Goal: Transaction & Acquisition: Register for event/course

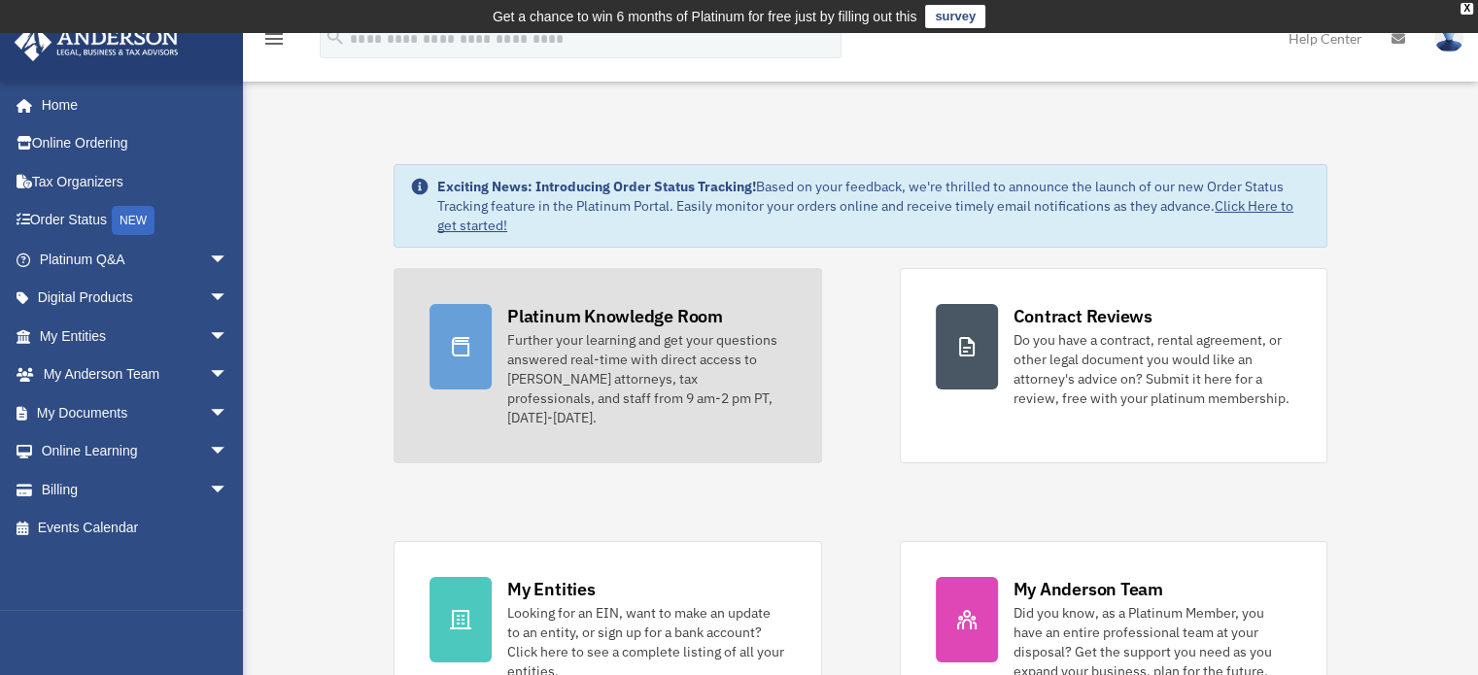
click at [637, 310] on div "Platinum Knowledge Room" at bounding box center [615, 316] width 216 height 24
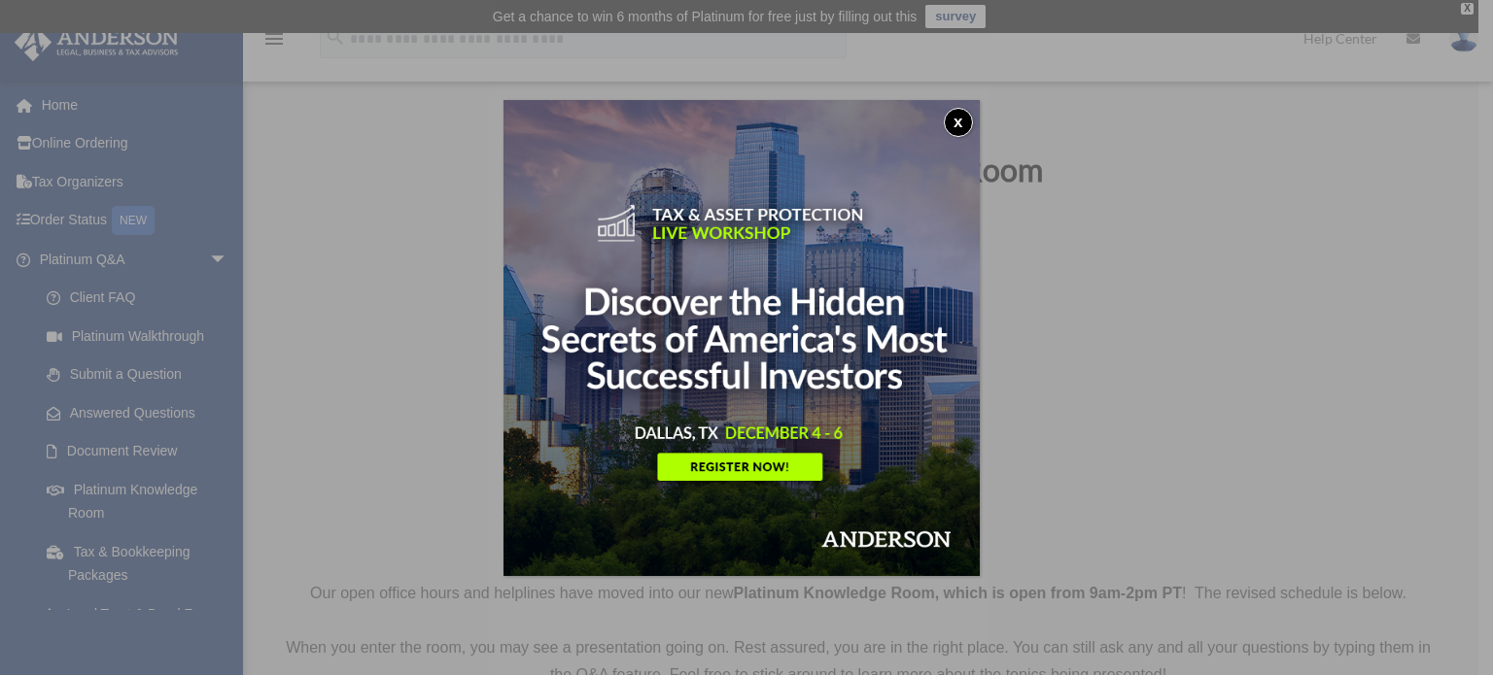
click at [967, 120] on button "x" at bounding box center [958, 122] width 29 height 29
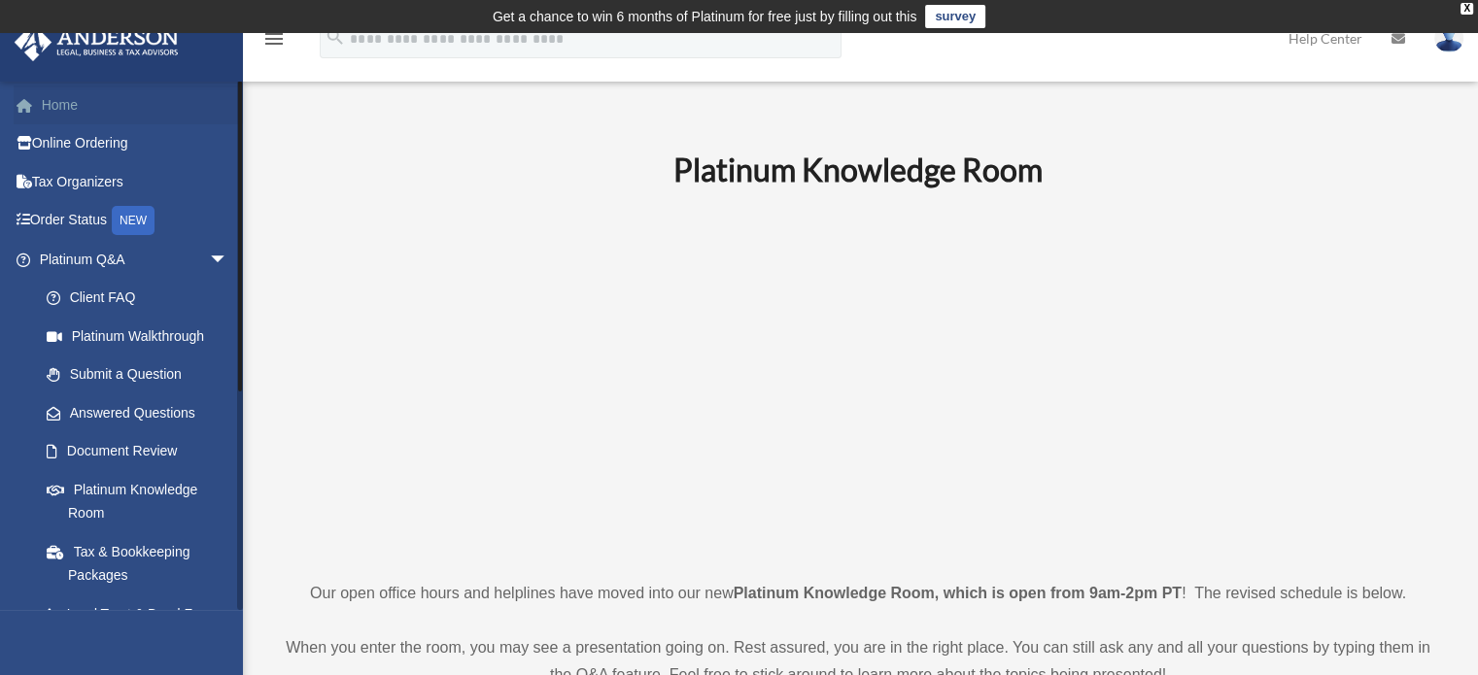
click at [86, 99] on link "Home" at bounding box center [136, 105] width 244 height 39
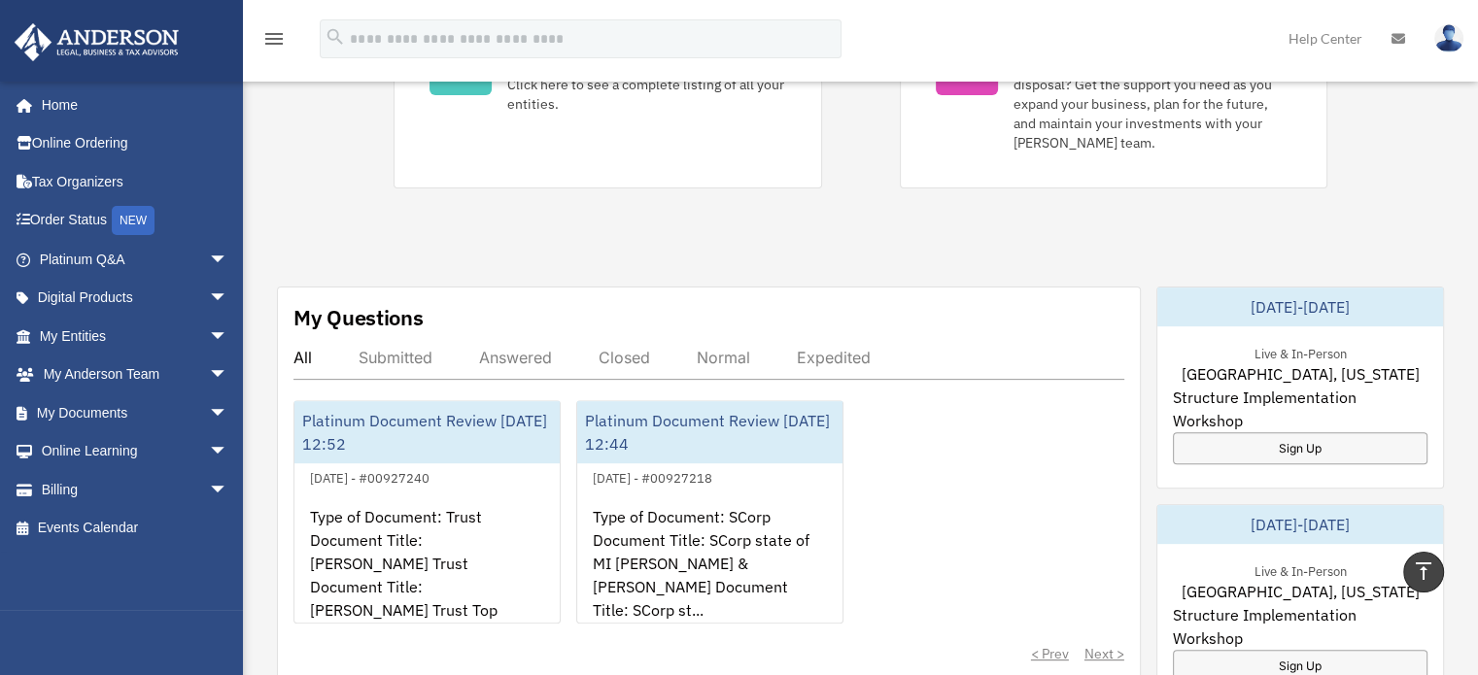
scroll to position [432, 0]
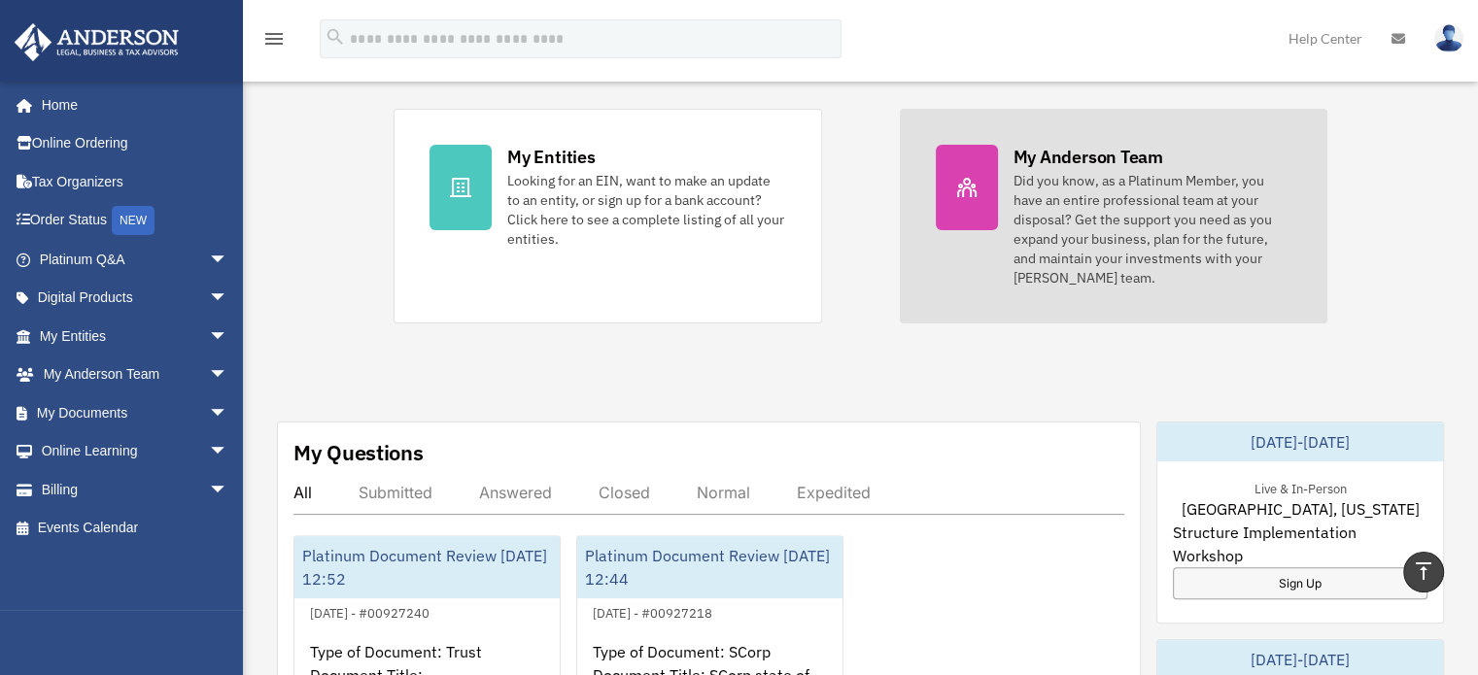
click at [1007, 162] on link "My Anderson Team Did you know, as a Platinum Member, you have an entire profess…" at bounding box center [1114, 216] width 428 height 215
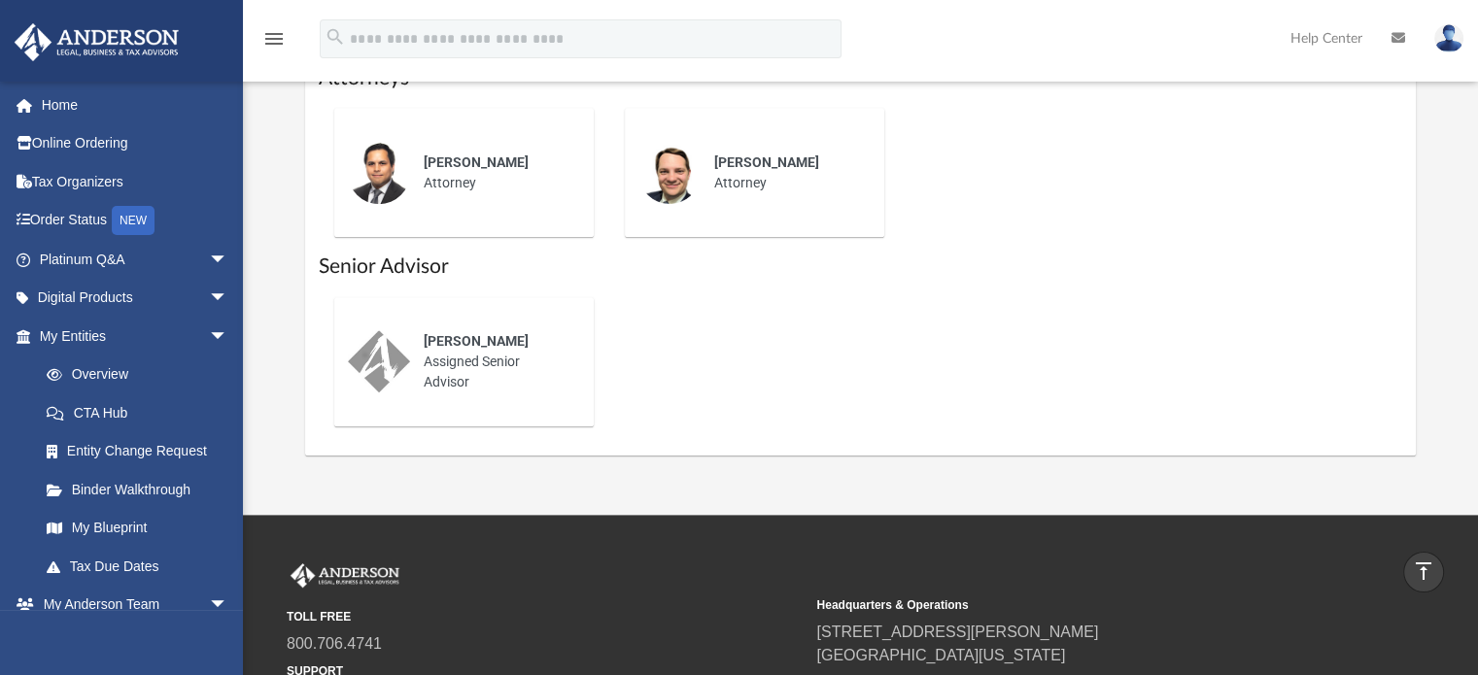
scroll to position [1092, 0]
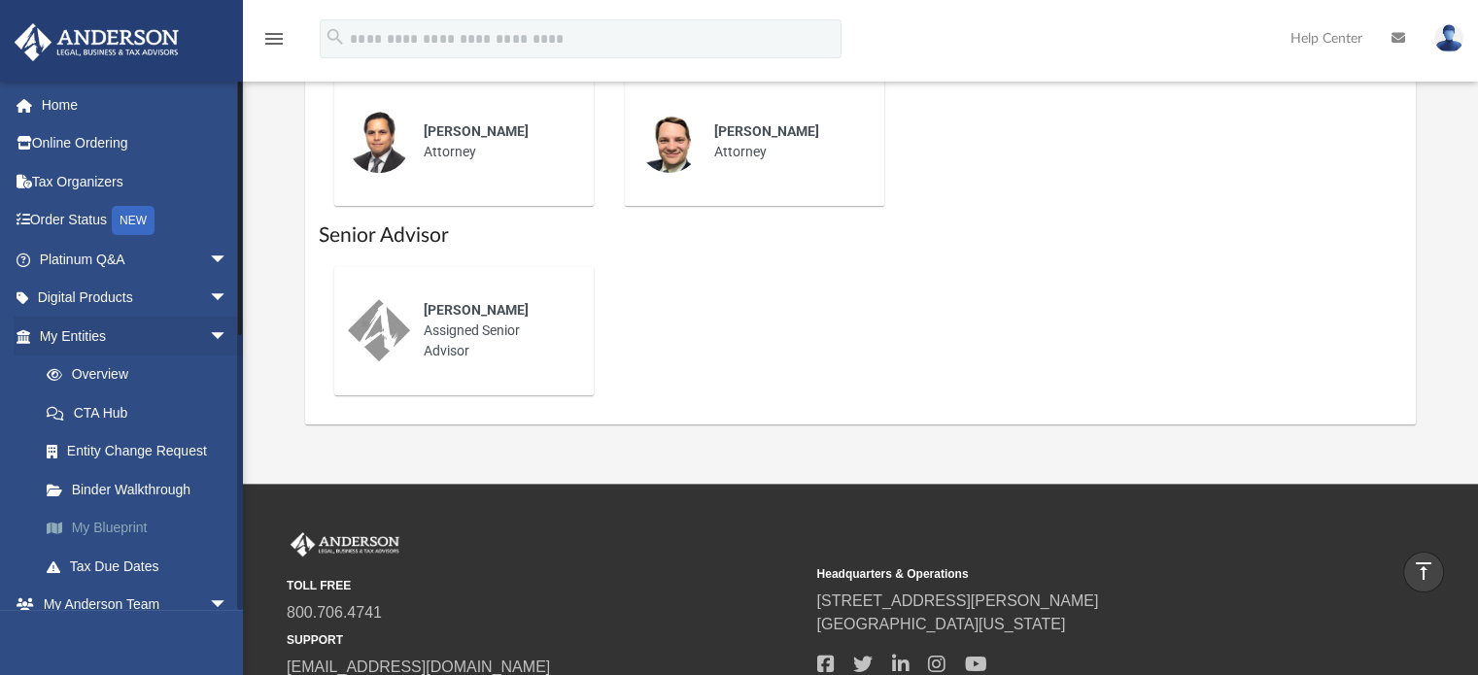
click at [108, 530] on link "My Blueprint" at bounding box center [142, 528] width 230 height 39
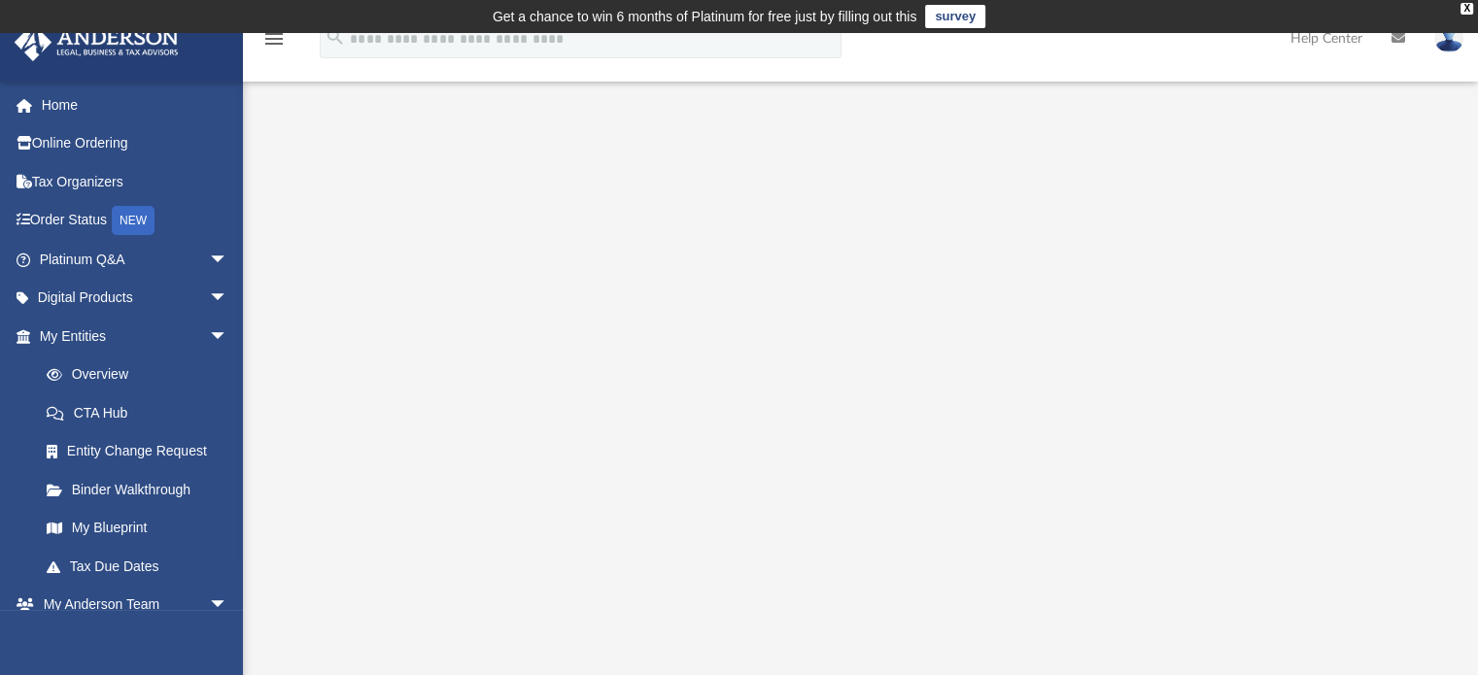
click at [1475, 13] on td "Get a chance to win 6 months of Platinum for free just by filling out this surv…" at bounding box center [739, 16] width 1478 height 33
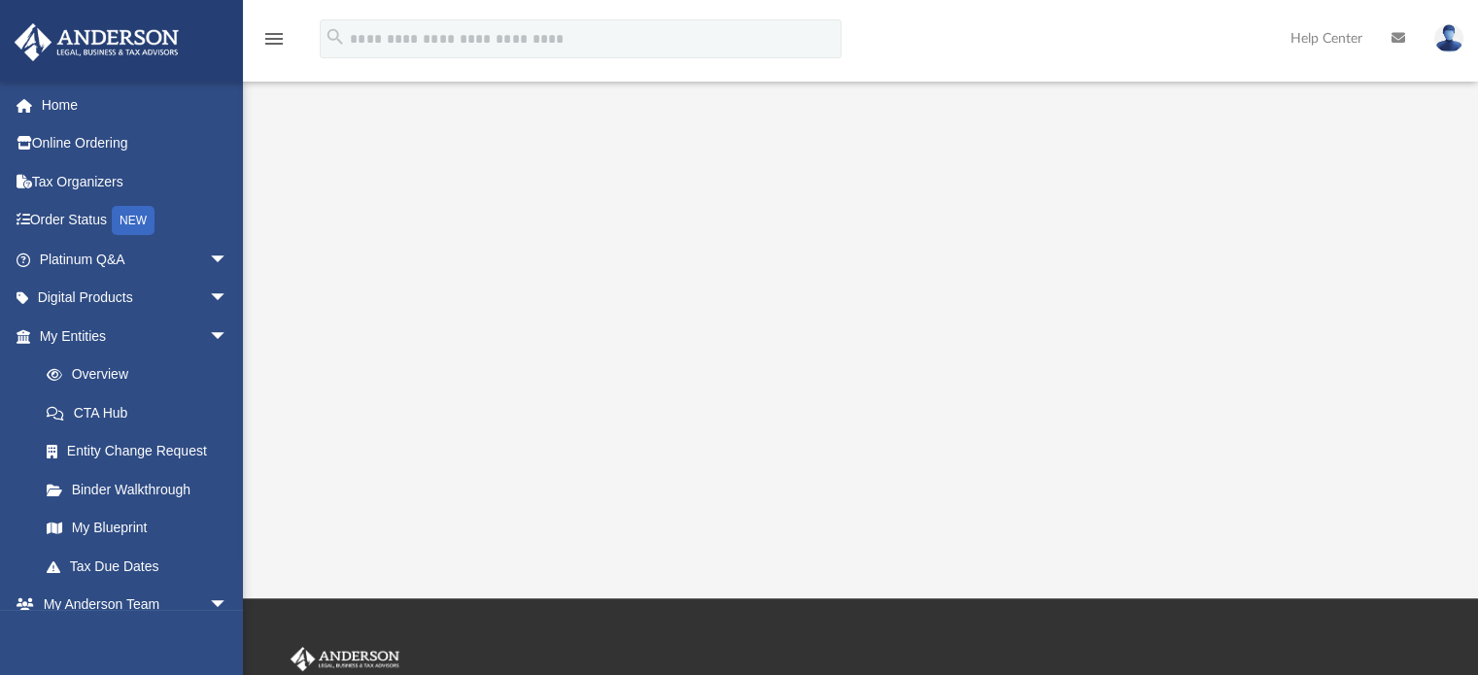
scroll to position [415, 0]
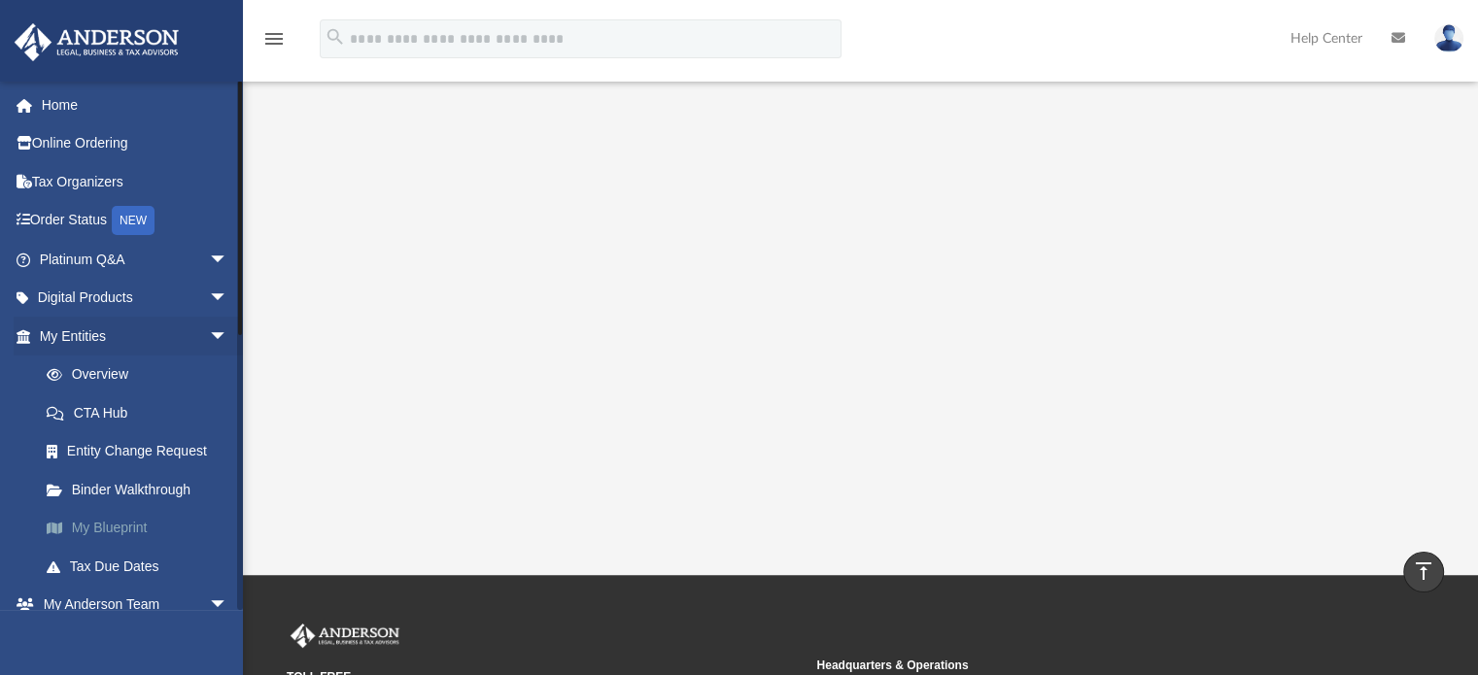
click at [101, 534] on link "My Blueprint" at bounding box center [142, 528] width 230 height 39
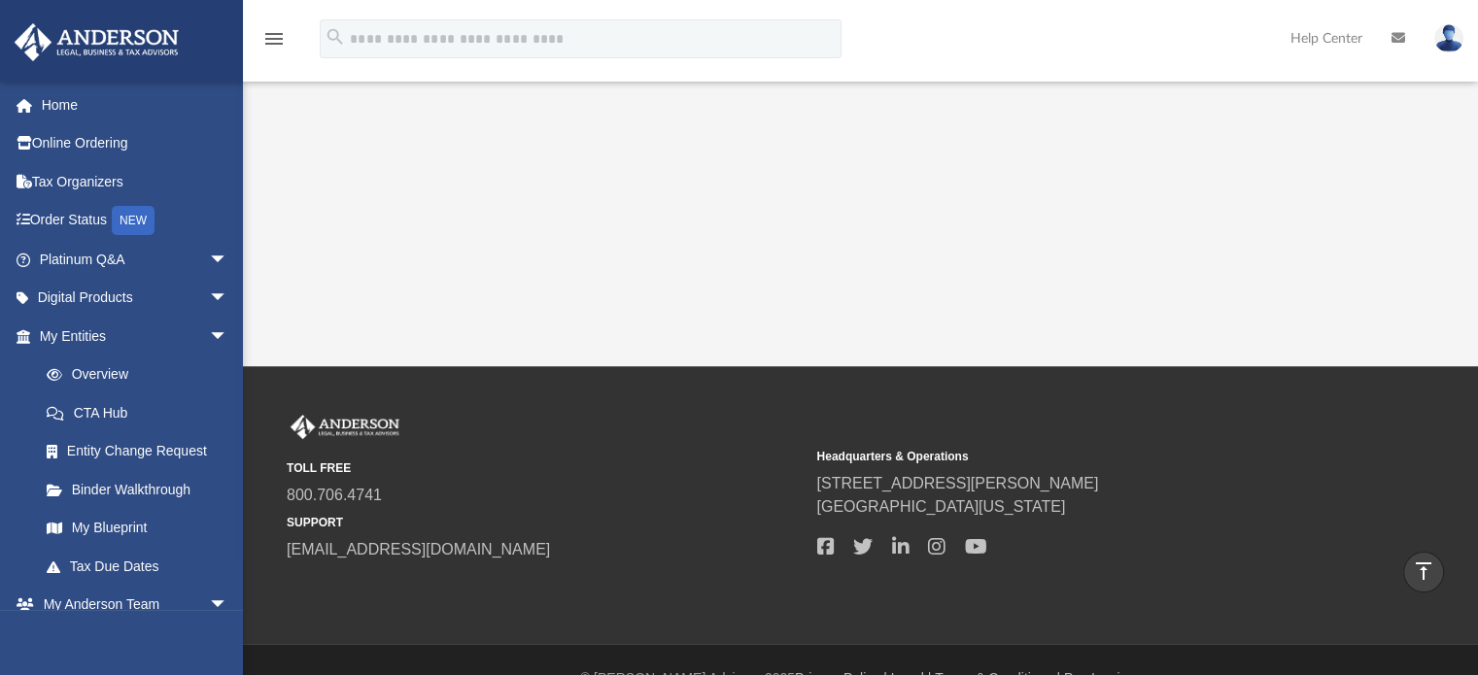
scroll to position [627, 0]
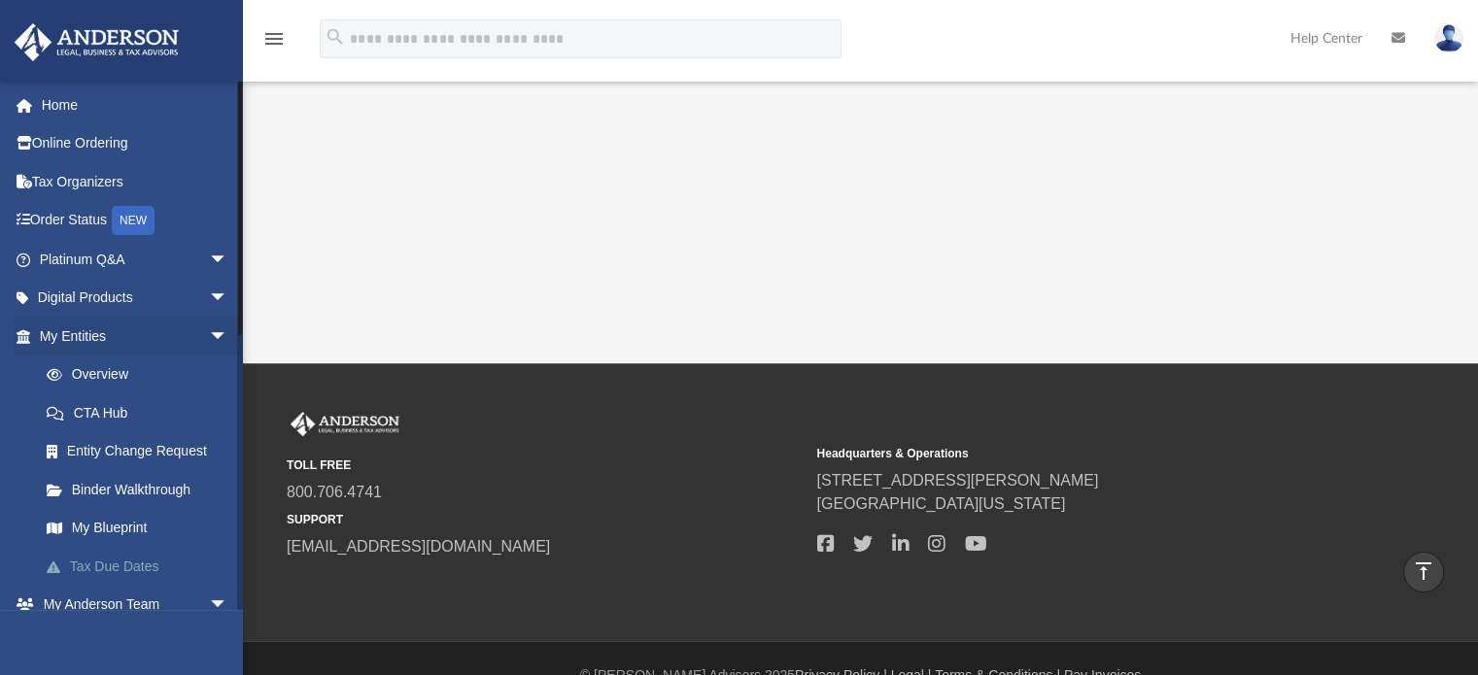
click at [90, 562] on link "Tax Due Dates" at bounding box center [142, 566] width 230 height 39
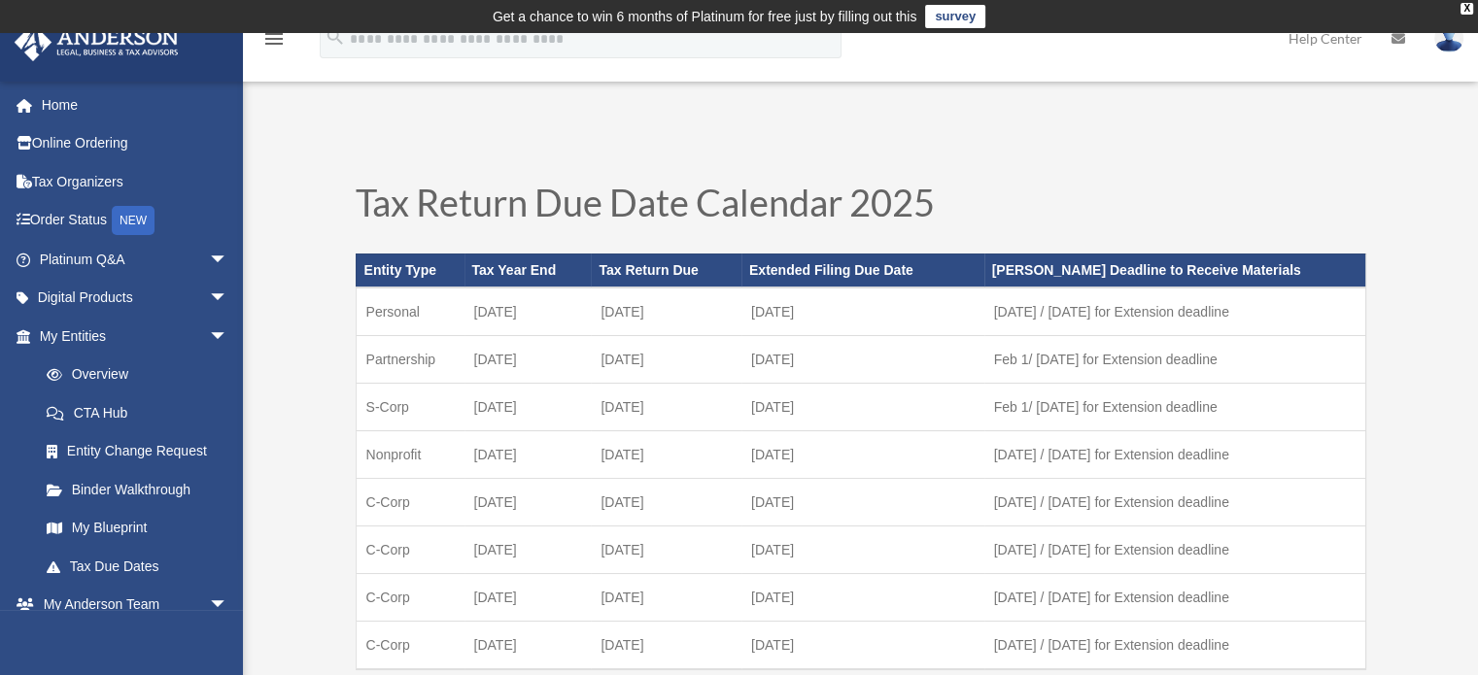
click at [93, 610] on div "holligomes@gmail.com Sign Out hollidenson7940@gmail.com Home Online Ordering Ta…" at bounding box center [121, 418] width 243 height 675
click at [126, 598] on link "My Anderson Team arrow_drop_down" at bounding box center [136, 605] width 244 height 39
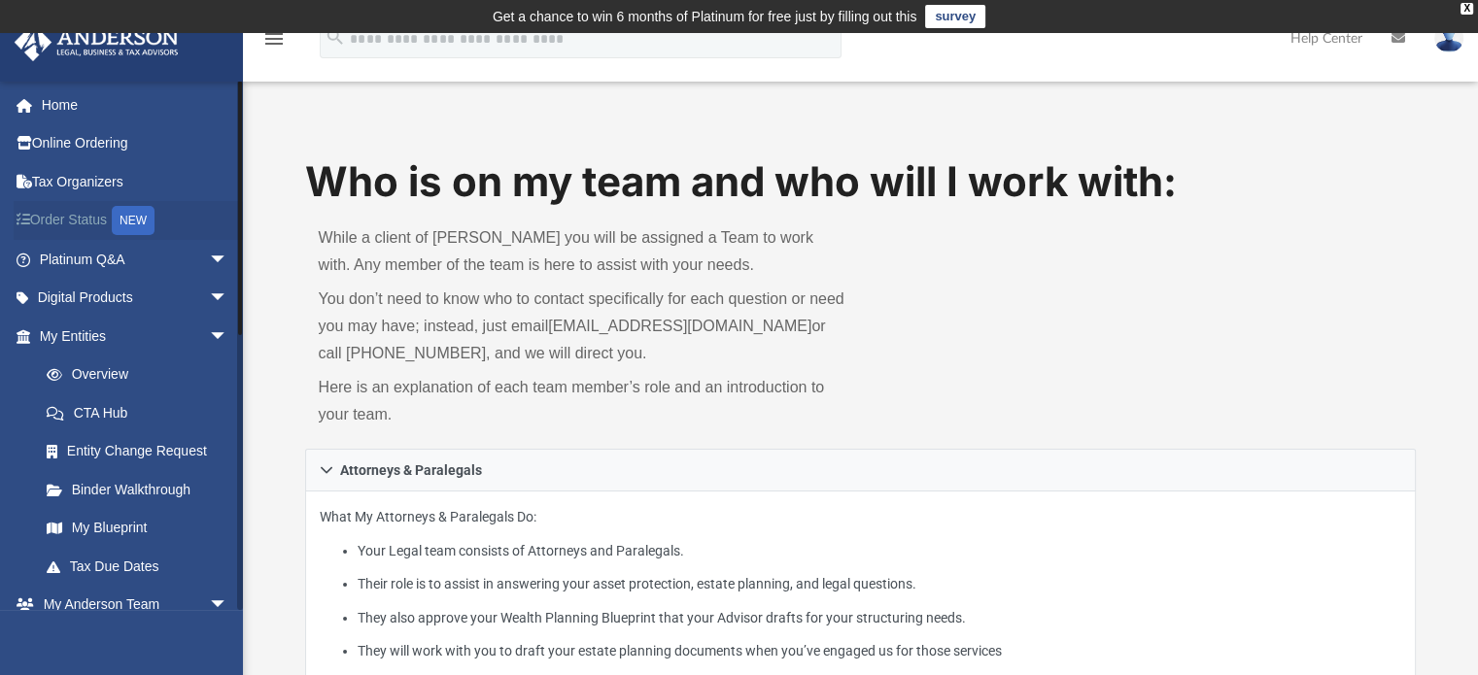
click at [138, 205] on link "Order Status NEW" at bounding box center [136, 221] width 244 height 40
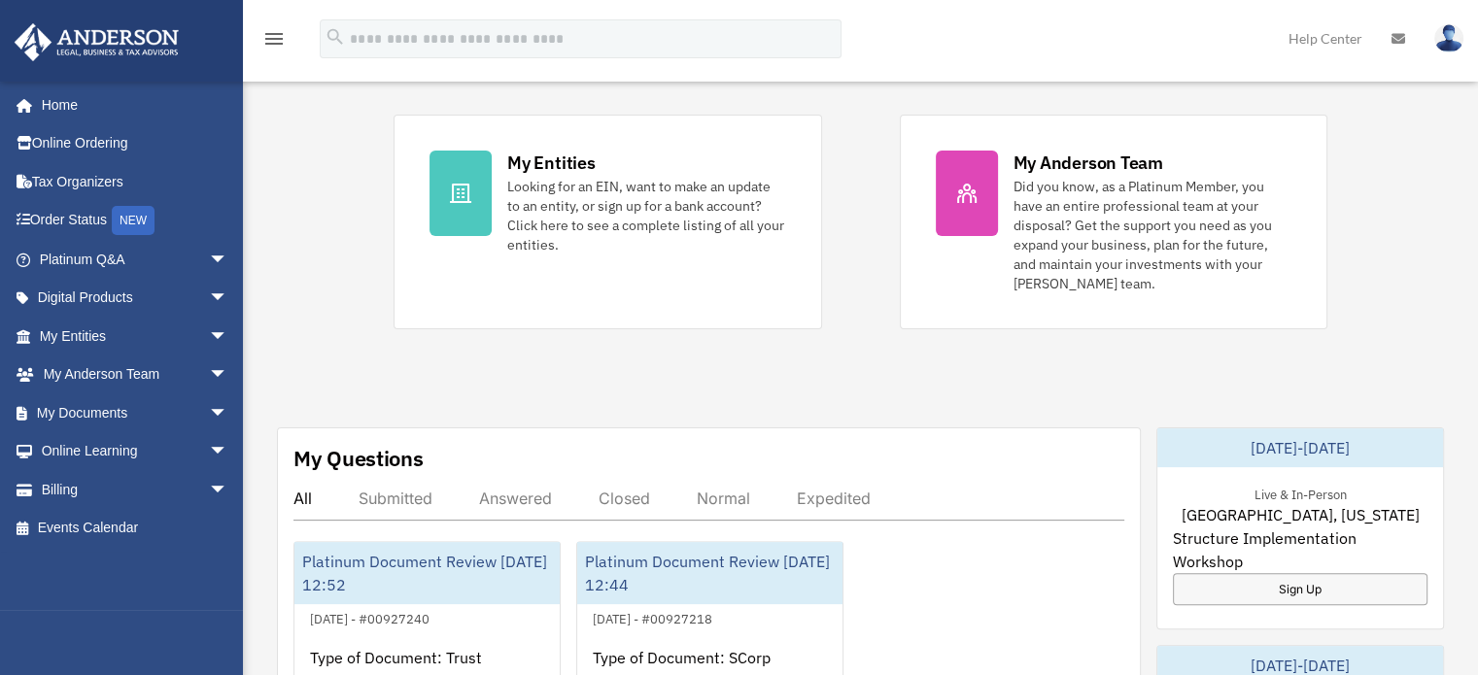
scroll to position [420, 0]
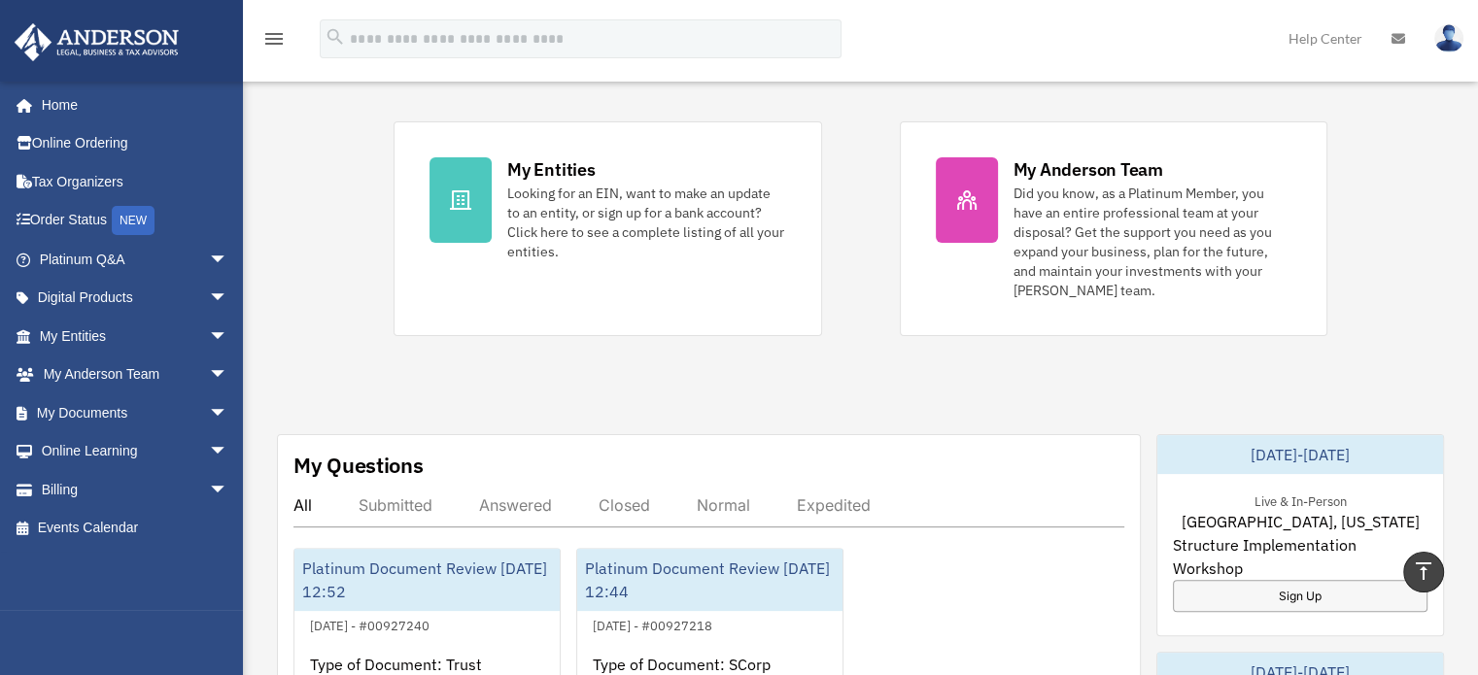
drag, startPoint x: 1464, startPoint y: 233, endPoint x: 1458, endPoint y: 273, distance: 40.3
click at [1458, 273] on div "Exciting News: Introducing Order Status Tracking! Based on your feedback, we're…" at bounding box center [860, 638] width 1264 height 1884
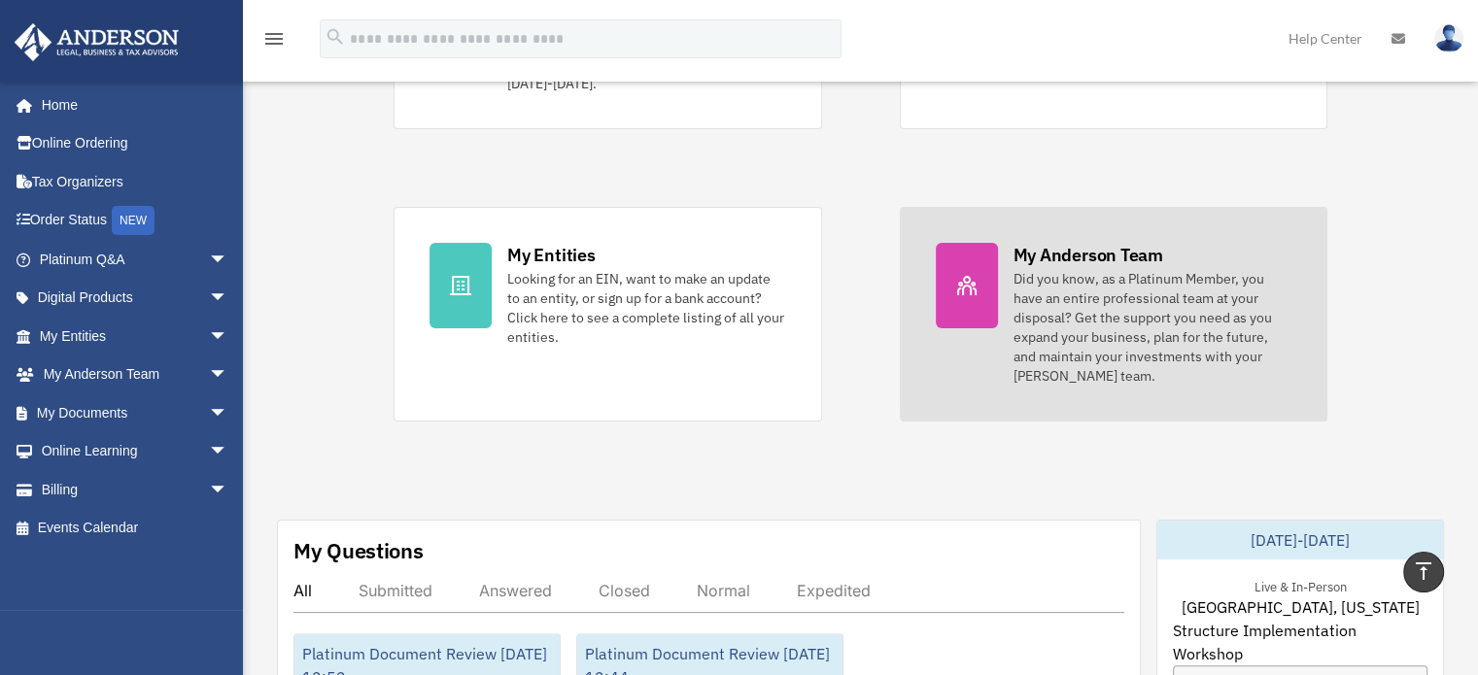
click at [1100, 269] on div "Did you know, as a Platinum Member, you have an entire professional team at you…" at bounding box center [1153, 327] width 278 height 117
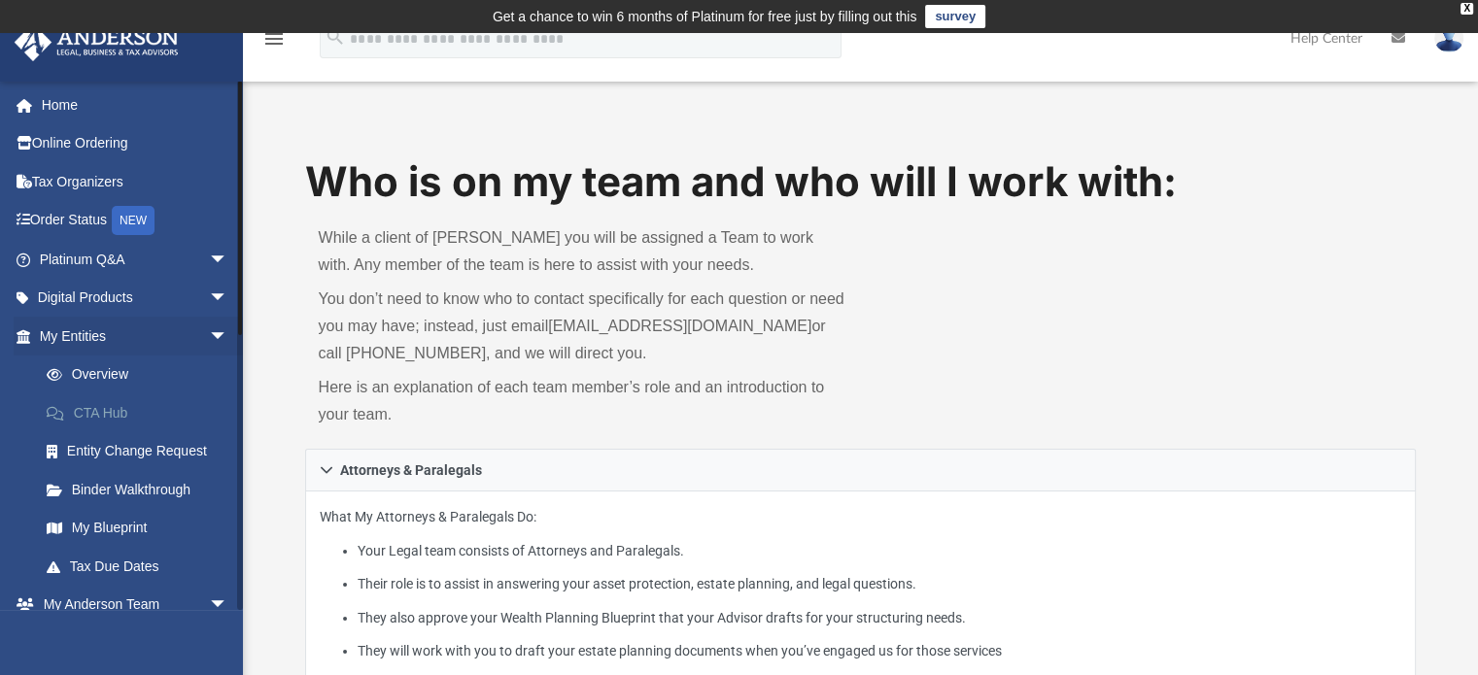
click at [91, 406] on link "CTA Hub" at bounding box center [142, 413] width 230 height 39
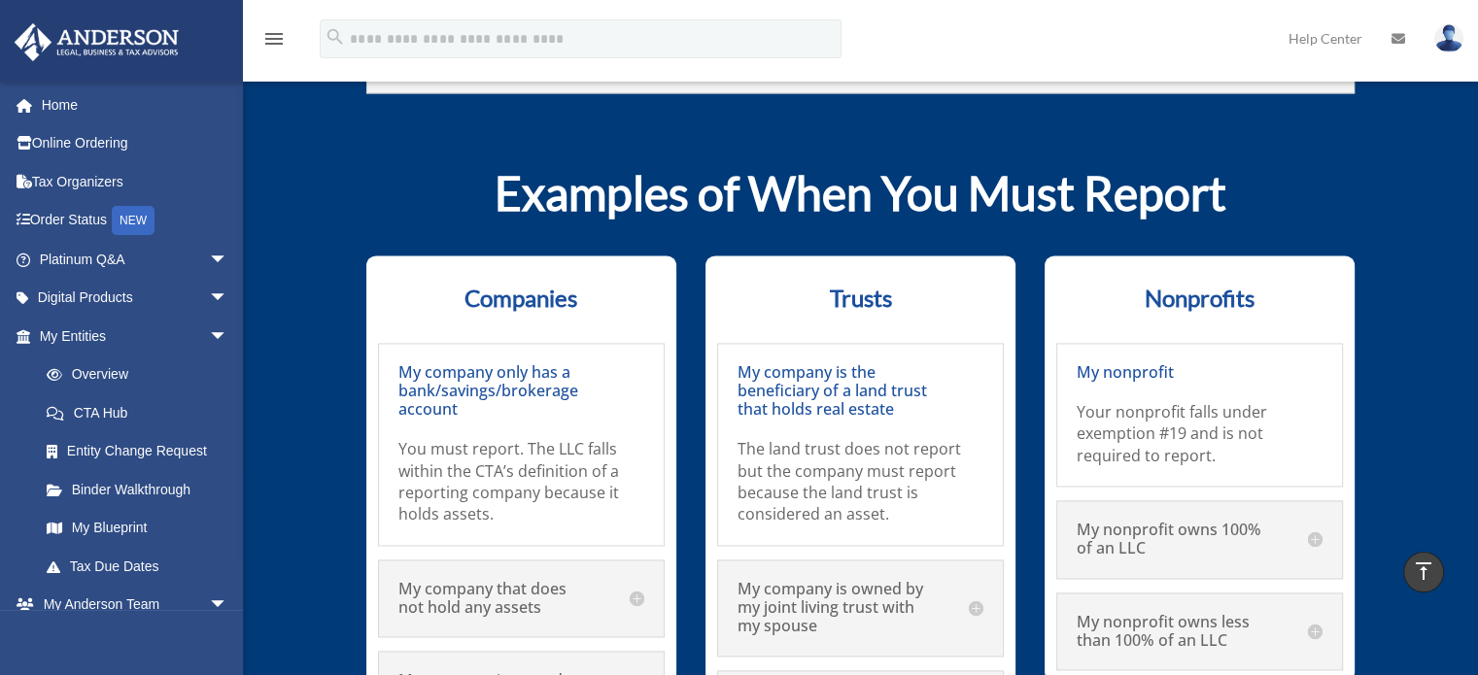
scroll to position [10091, 0]
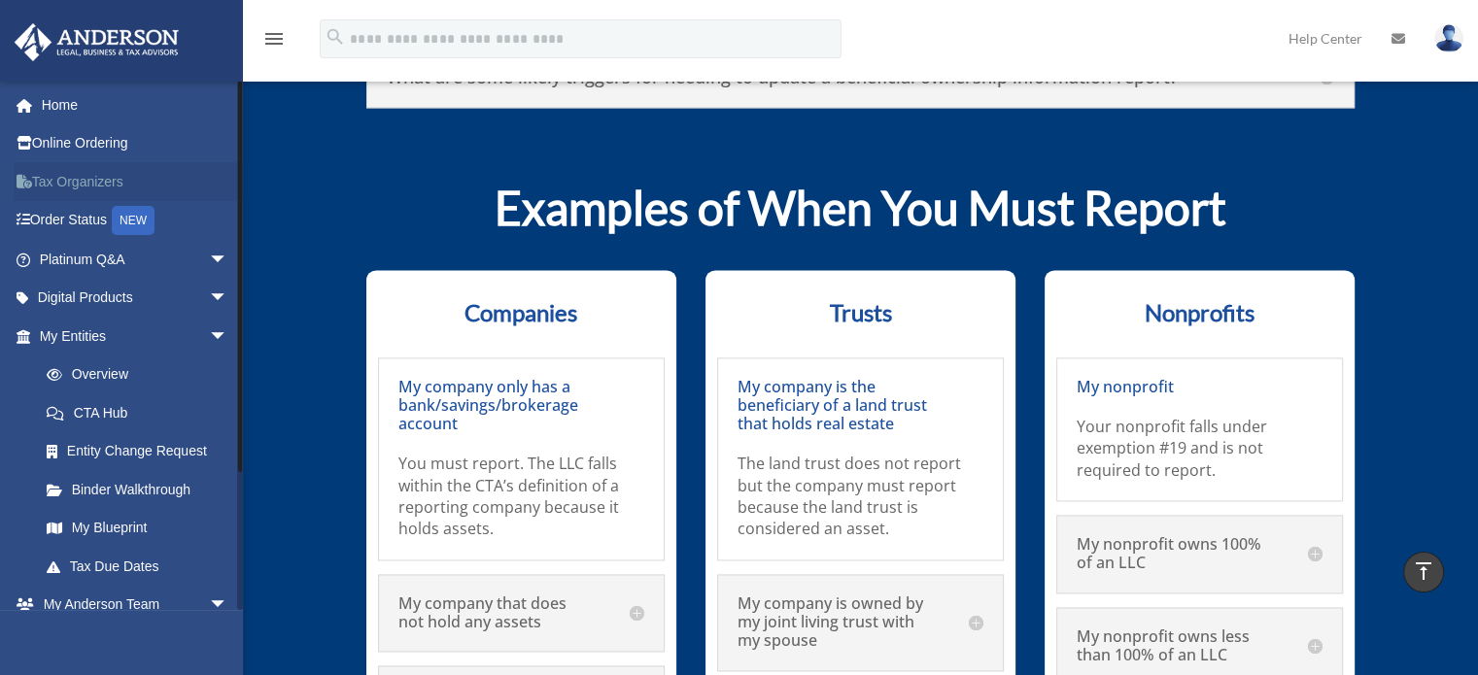
click at [136, 174] on link "Tax Organizers" at bounding box center [136, 181] width 244 height 39
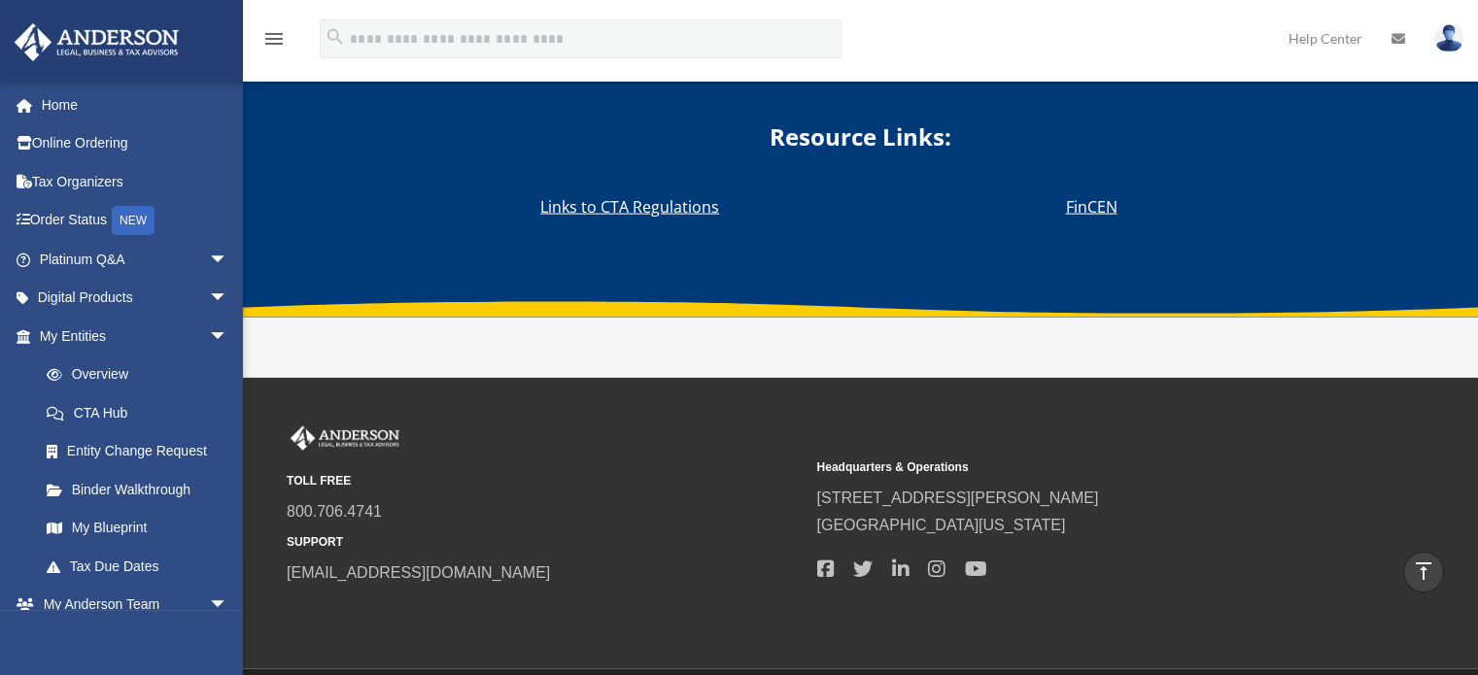
scroll to position [10091, 0]
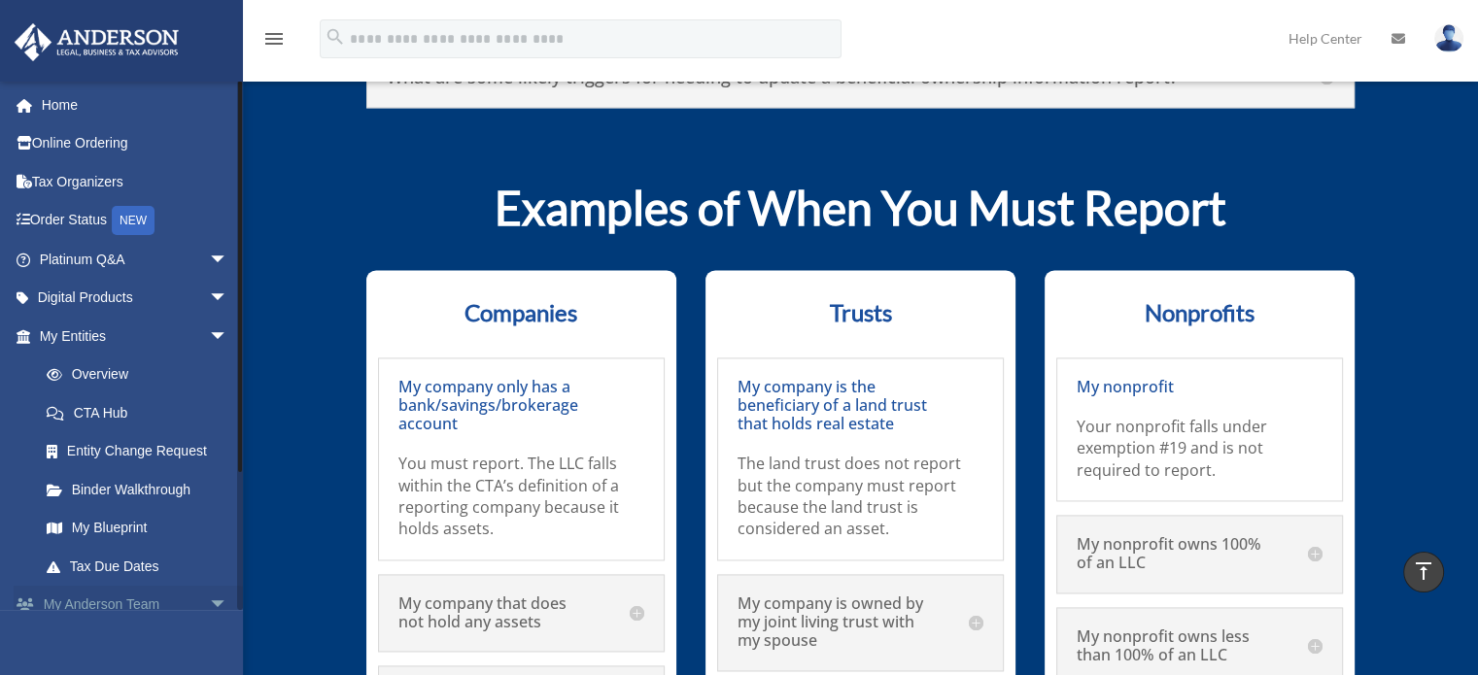
click at [209, 607] on span "arrow_drop_down" at bounding box center [228, 606] width 39 height 40
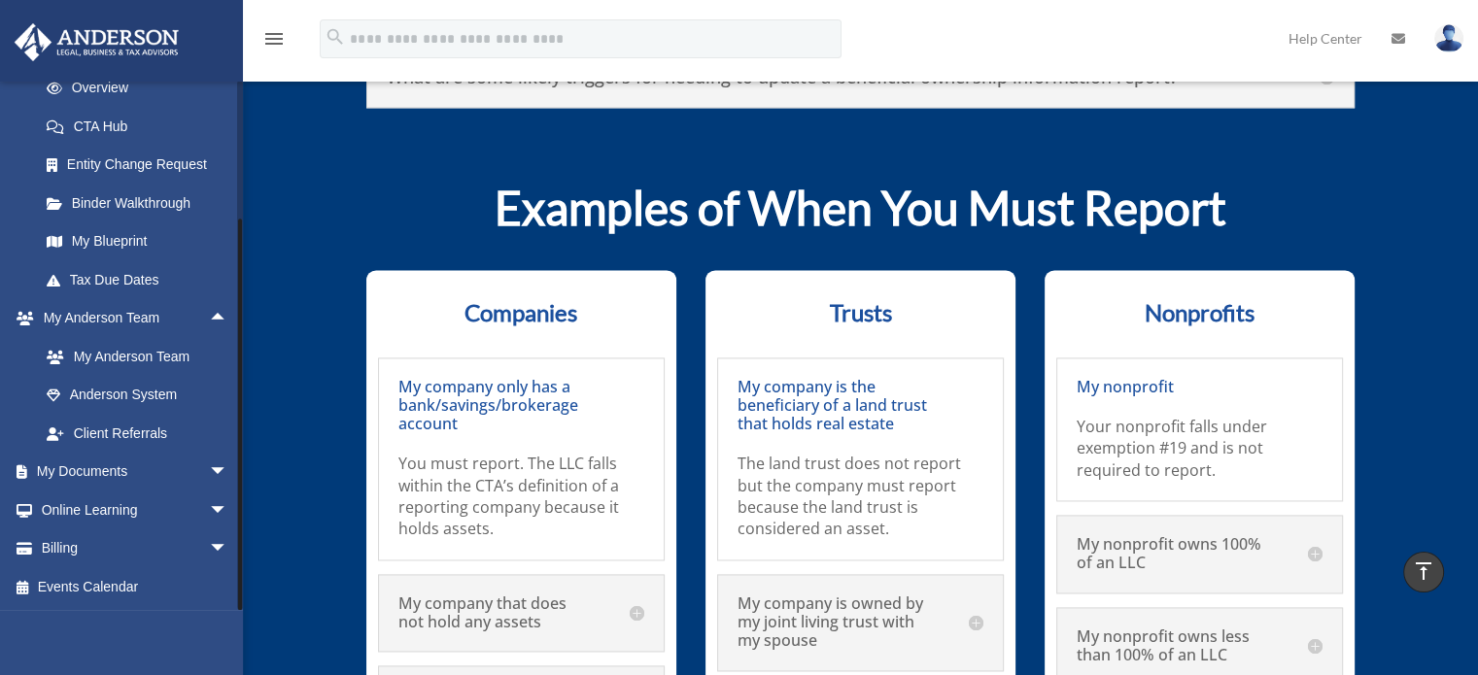
click at [242, 536] on div at bounding box center [240, 346] width 6 height 530
click at [216, 497] on span "arrow_drop_down" at bounding box center [228, 511] width 39 height 40
click at [111, 531] on link "Courses" at bounding box center [142, 549] width 230 height 39
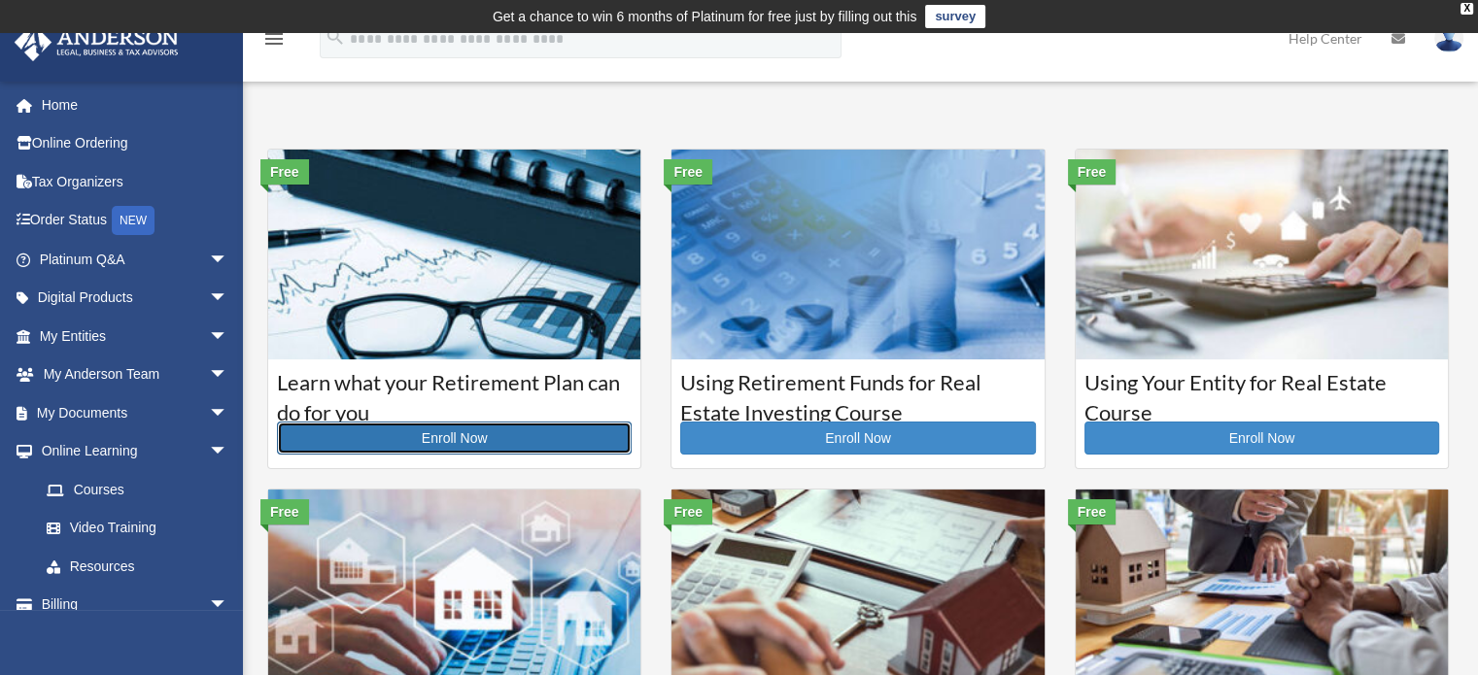
click at [458, 444] on link "Enroll Now" at bounding box center [454, 438] width 355 height 33
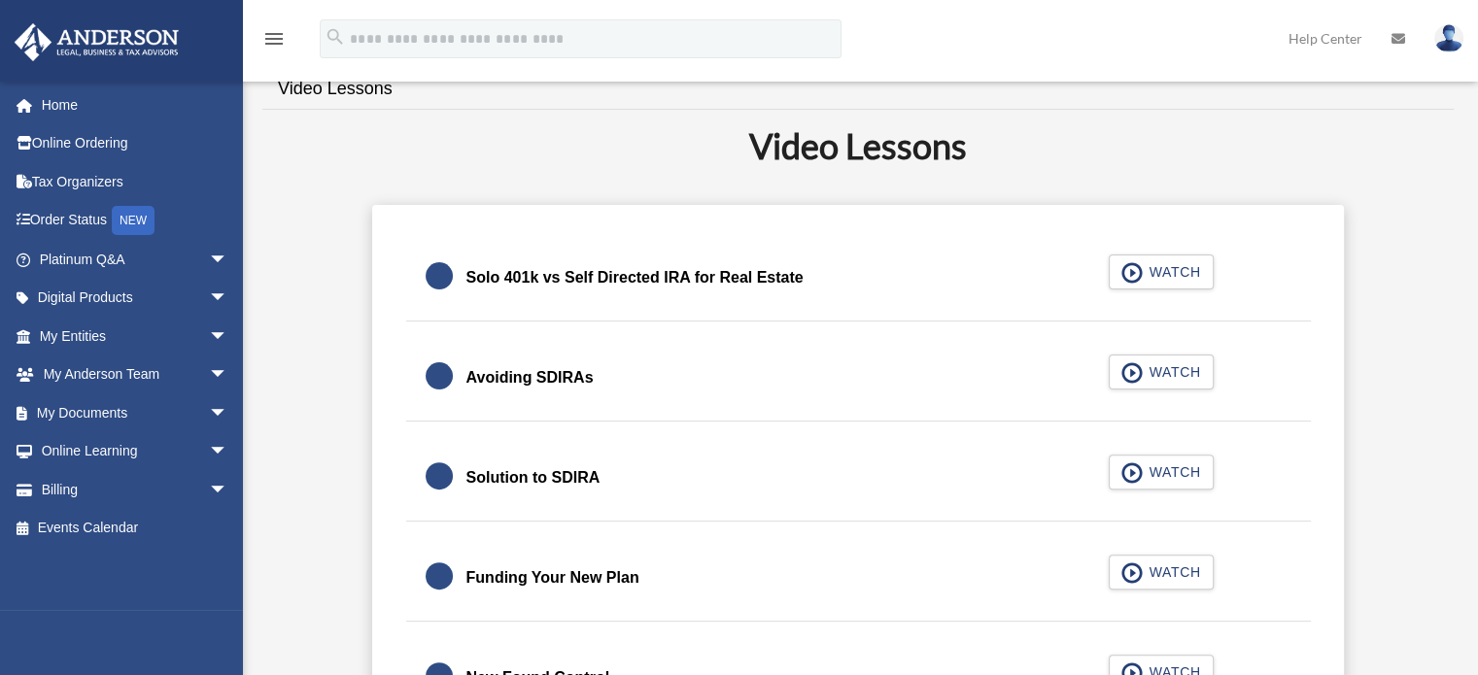
scroll to position [481, 0]
